Goal: Transaction & Acquisition: Purchase product/service

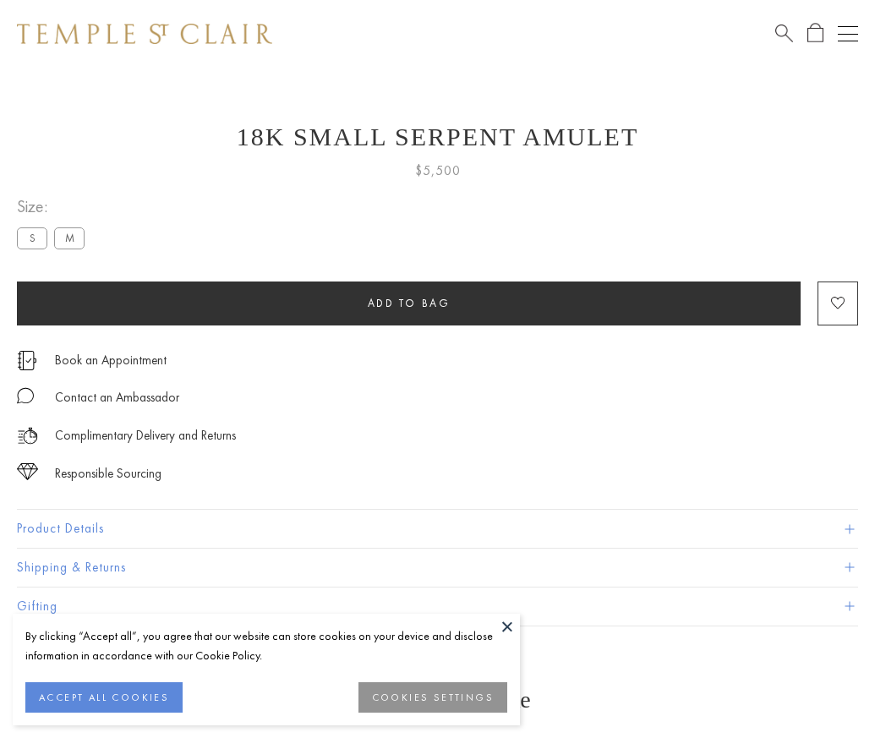
click at [408, 303] on span "Add to bag" at bounding box center [409, 303] width 83 height 14
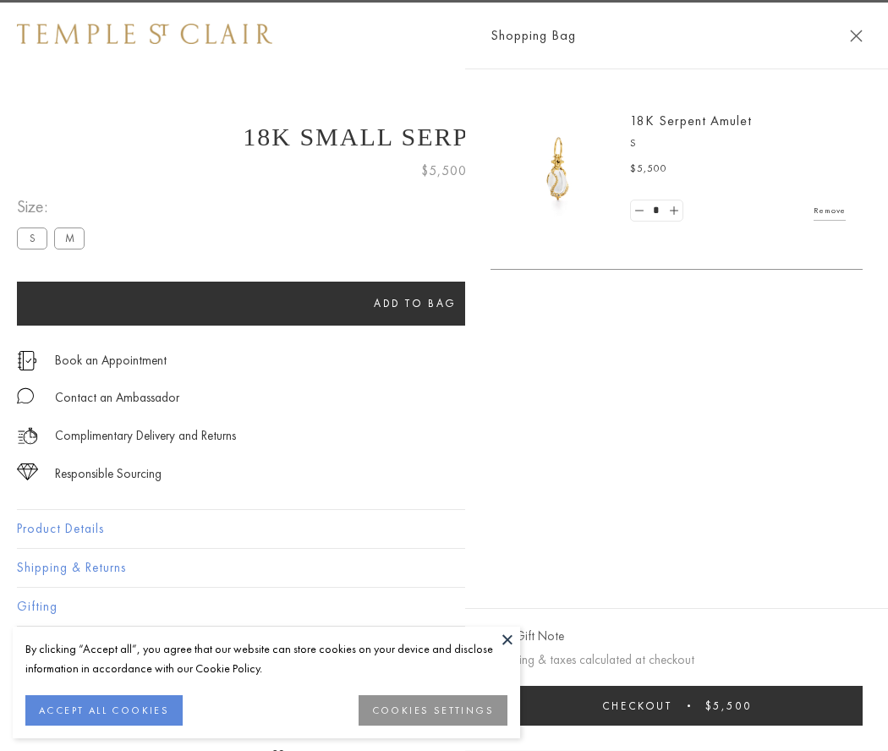
click at [707, 705] on button "Checkout $5,500" at bounding box center [676, 706] width 372 height 40
